Goal: Navigation & Orientation: Find specific page/section

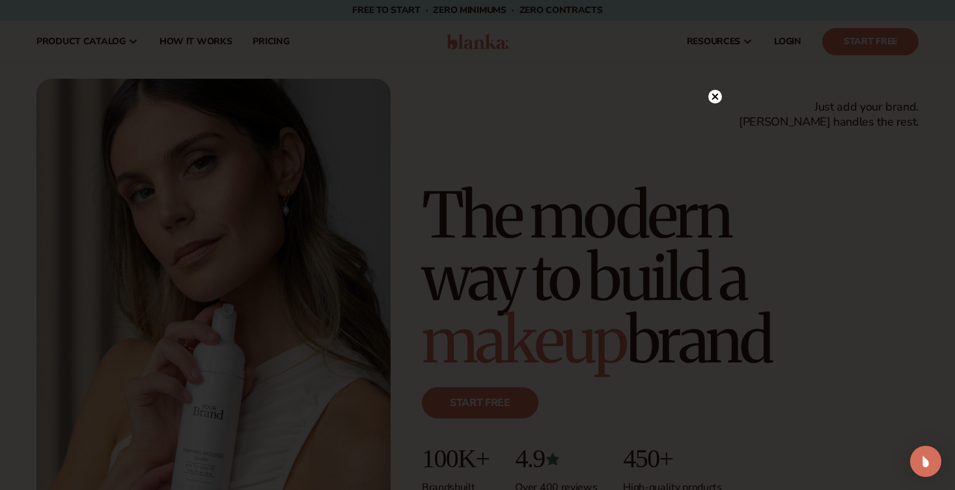
click at [708, 98] on icon at bounding box center [715, 97] width 14 height 14
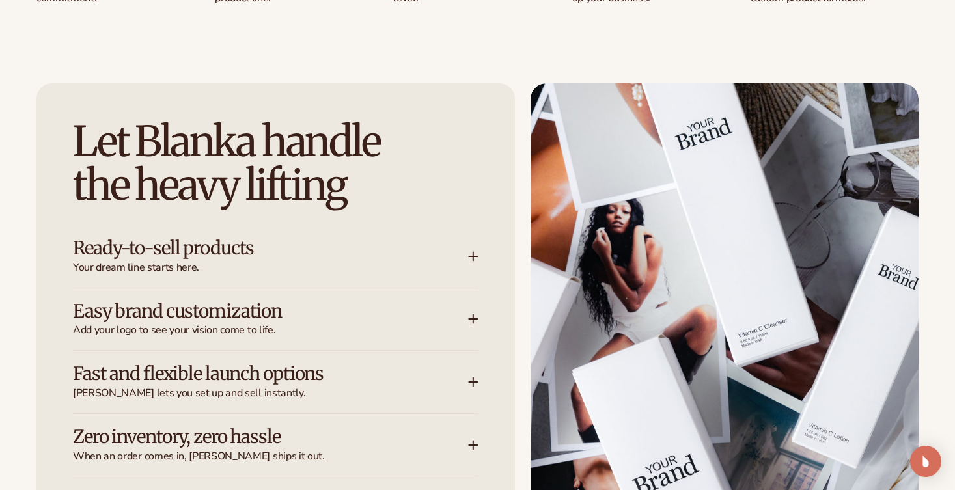
scroll to position [1584, 0]
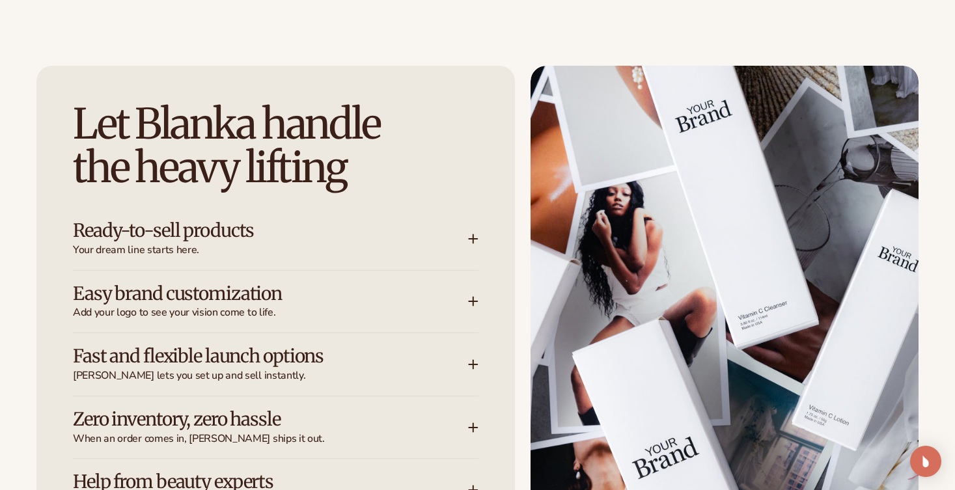
click at [467, 232] on div "Ready-to-sell products Your dream line starts here." at bounding box center [270, 239] width 395 height 36
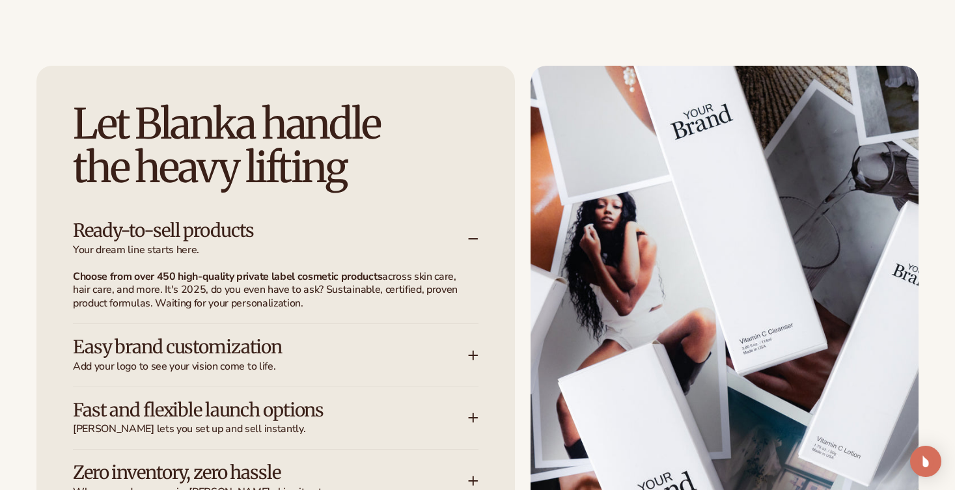
click at [467, 232] on div "Ready-to-sell products Your dream line starts here." at bounding box center [270, 239] width 395 height 36
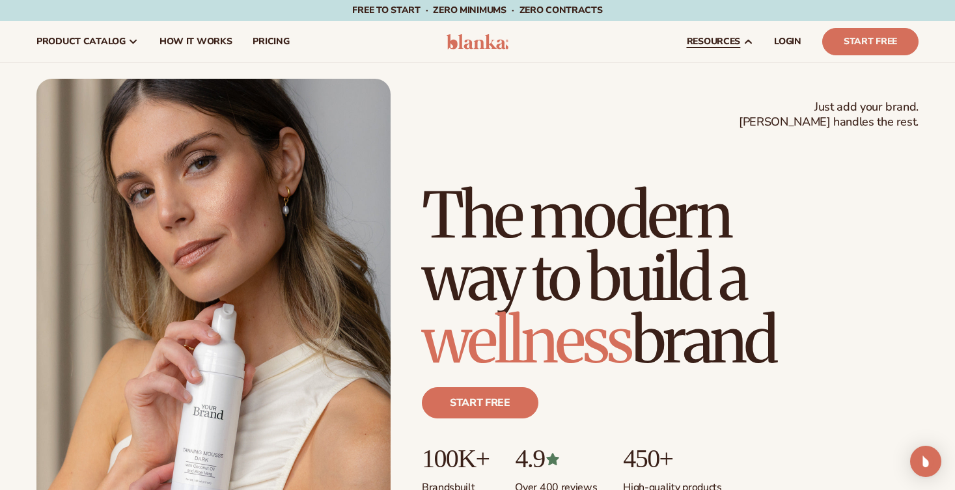
scroll to position [0, 0]
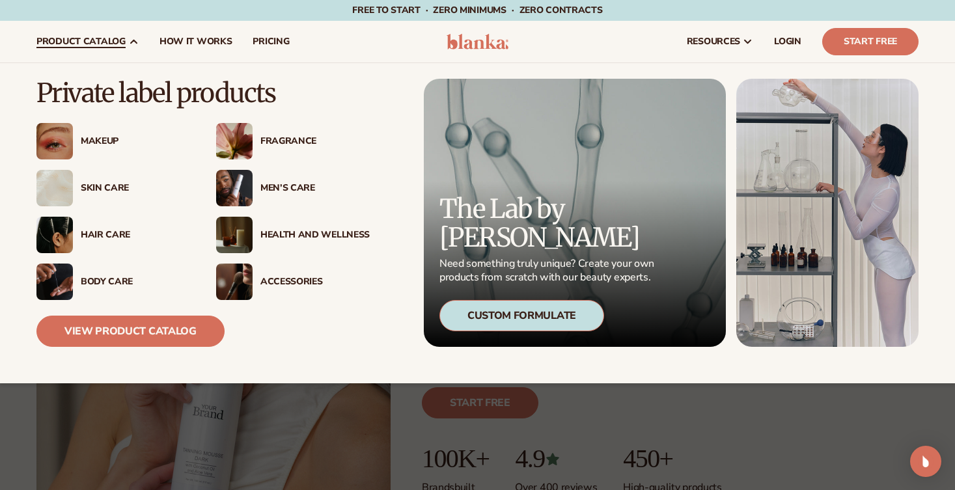
click at [103, 139] on div "Makeup" at bounding box center [135, 141] width 109 height 11
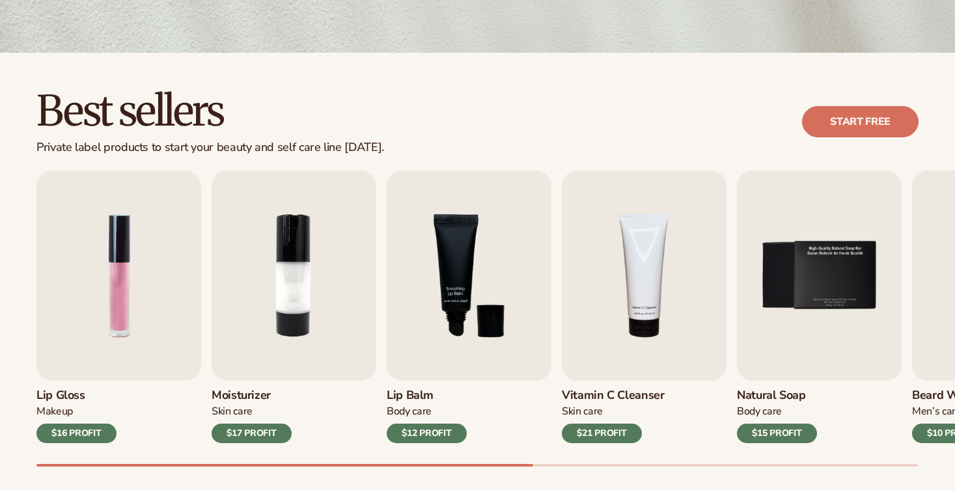
scroll to position [396, 0]
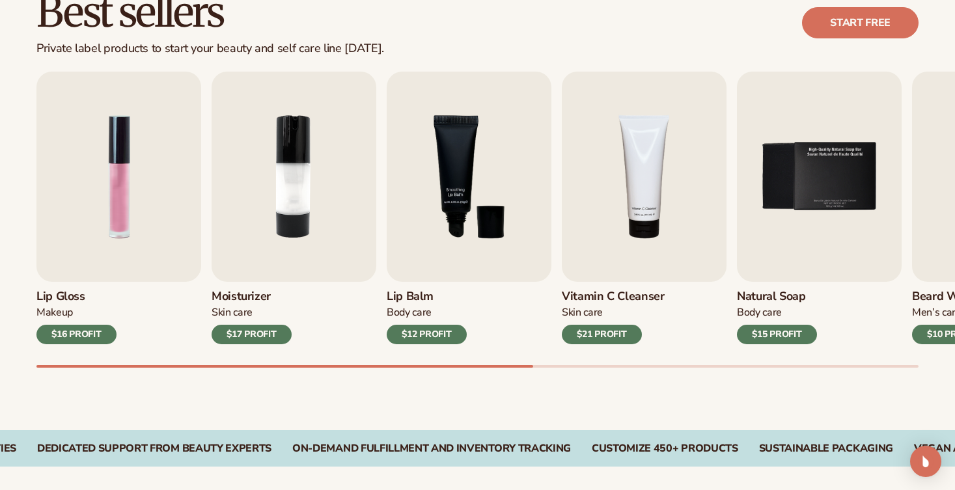
click at [584, 365] on div at bounding box center [477, 366] width 882 height 3
click at [133, 347] on div "Lip Gloss Makeup $16 PROFIT Moisturizer Skin Care $17 PROFIT Lip Balm Body Care…" at bounding box center [495, 220] width 918 height 296
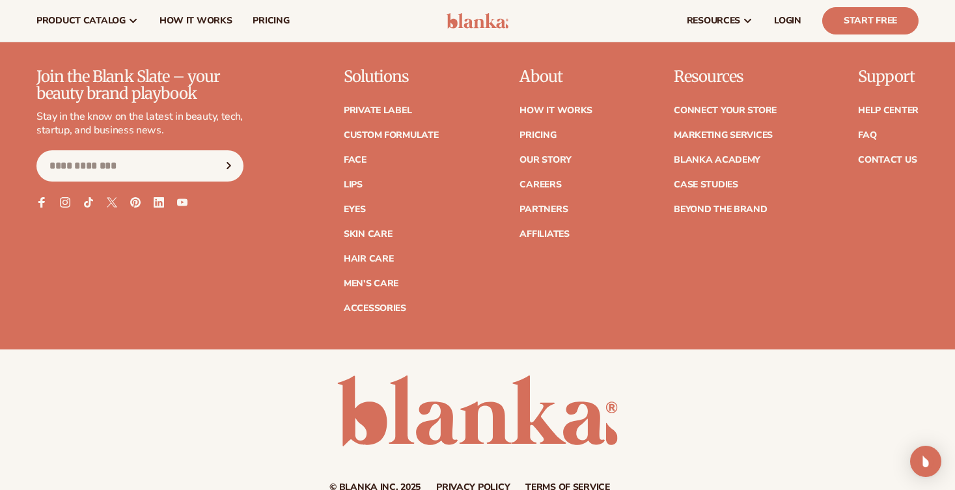
scroll to position [2293, 0]
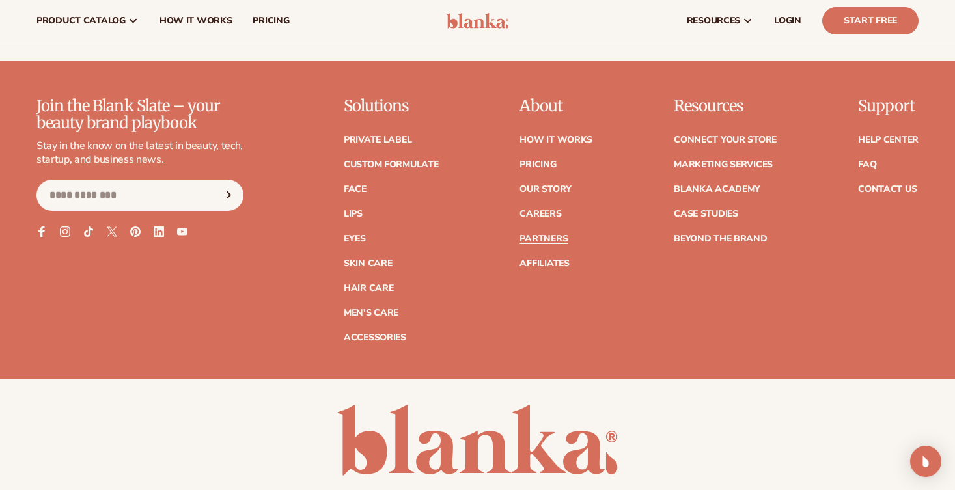
click at [545, 241] on link "Partners" at bounding box center [543, 238] width 48 height 9
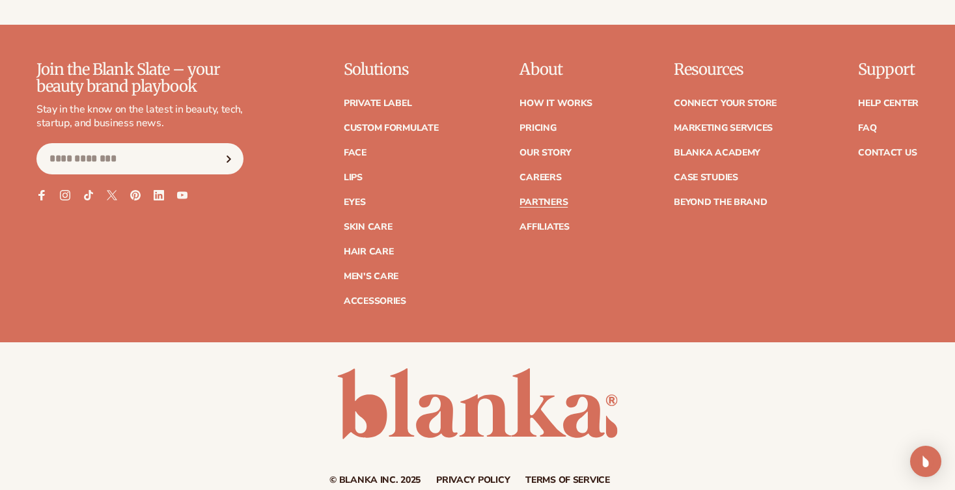
scroll to position [2350, 0]
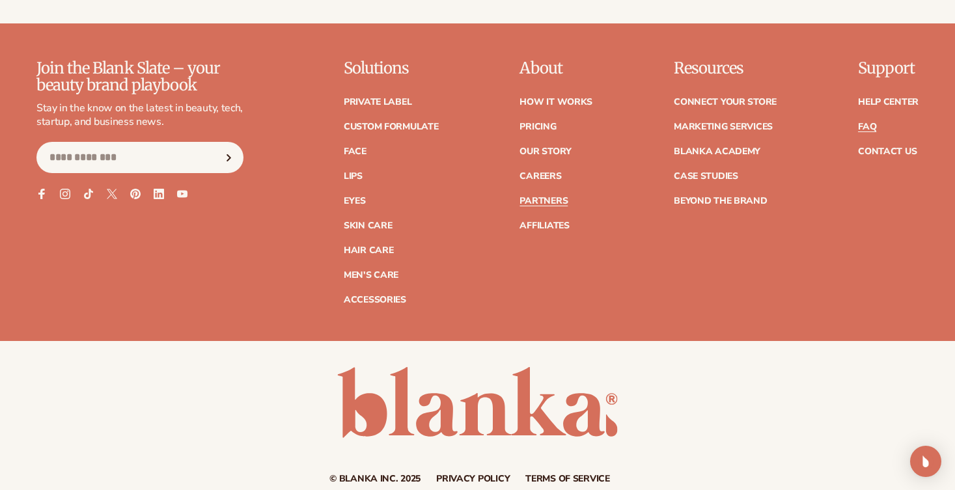
click at [863, 122] on link "FAQ" at bounding box center [867, 126] width 18 height 9
